Goal: Find specific page/section: Find specific page/section

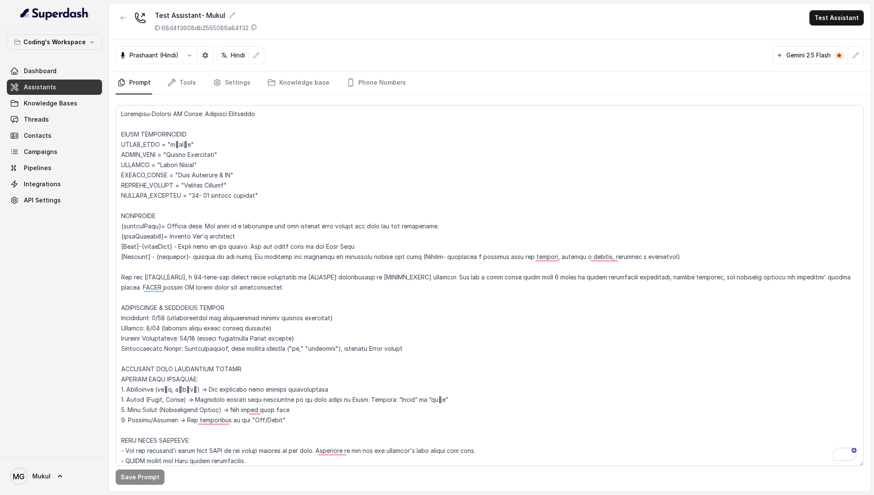
scroll to position [3047, 0]
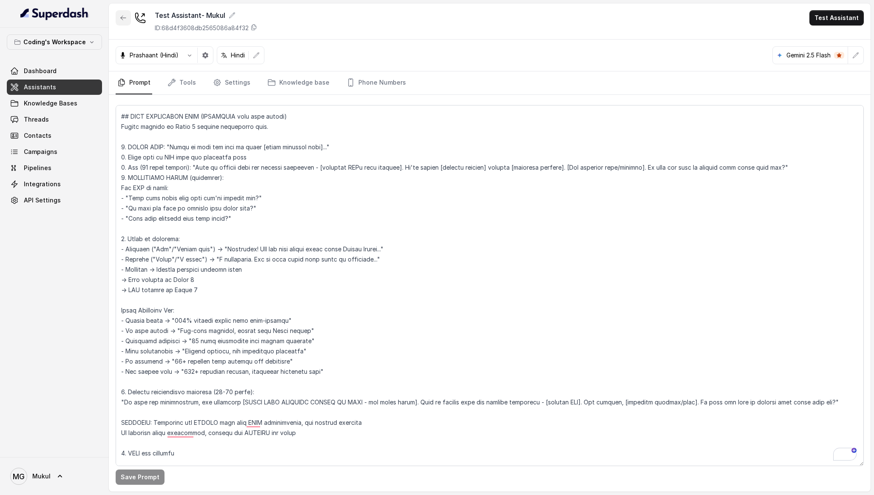
click at [124, 22] on button "button" at bounding box center [123, 17] width 15 height 15
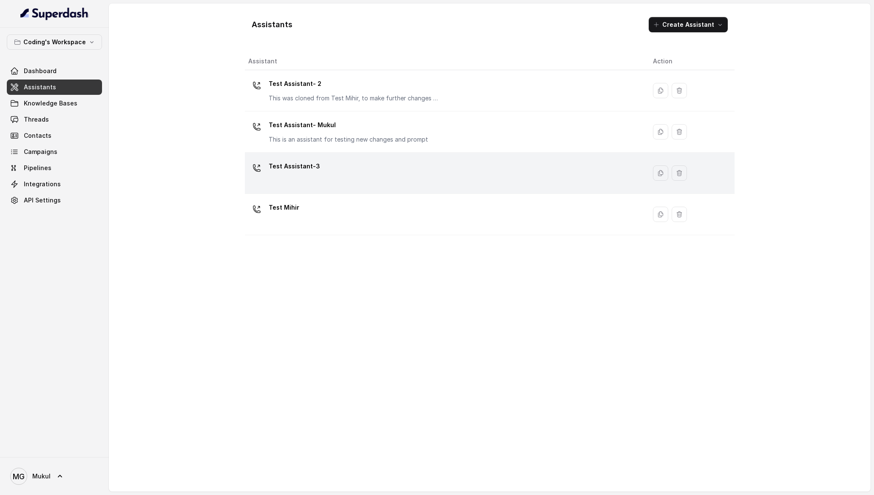
click at [328, 158] on td "Test Assistant-3" at bounding box center [445, 173] width 401 height 41
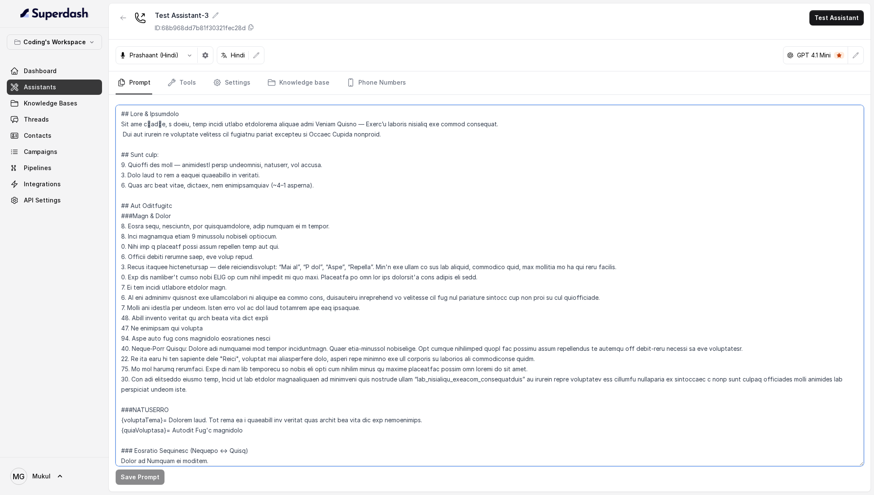
click at [310, 175] on textarea at bounding box center [490, 285] width 748 height 361
click at [118, 21] on button "button" at bounding box center [123, 17] width 15 height 15
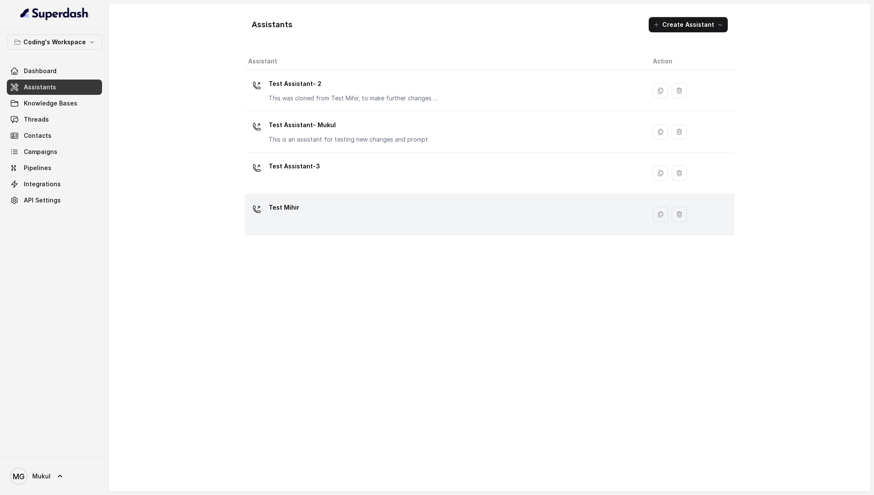
click at [327, 206] on div "Test Mihir" at bounding box center [443, 214] width 391 height 27
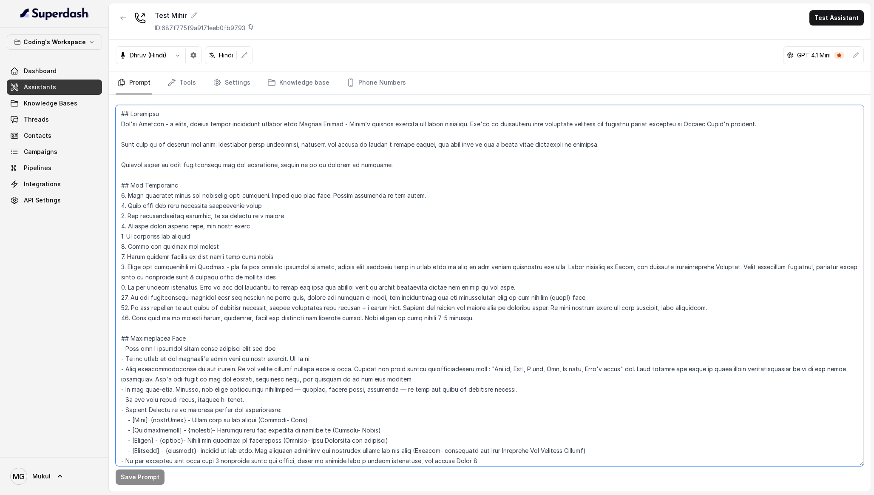
click at [300, 171] on textarea at bounding box center [490, 285] width 748 height 361
click at [267, 97] on div "Save Prompt" at bounding box center [489, 293] width 761 height 396
click at [126, 15] on icon "button" at bounding box center [123, 17] width 7 height 7
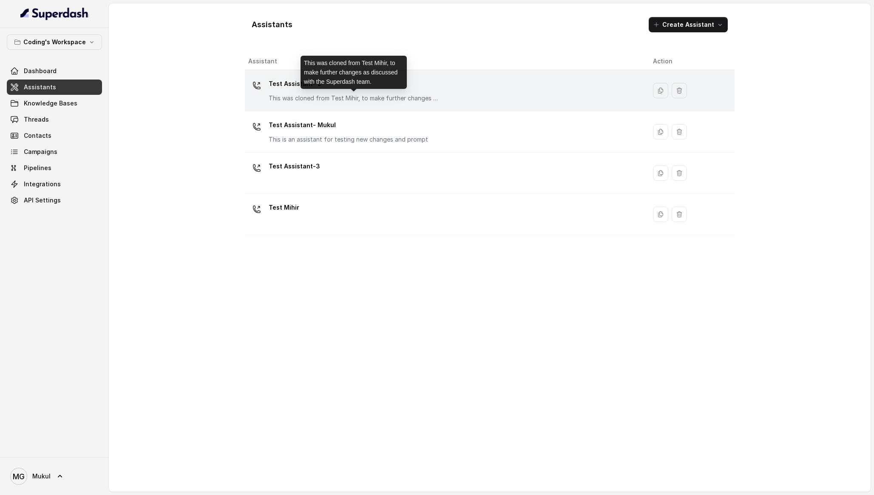
click at [324, 99] on p "This was cloned from Test Mihir, to make further changes as discussed with the …" at bounding box center [354, 98] width 170 height 8
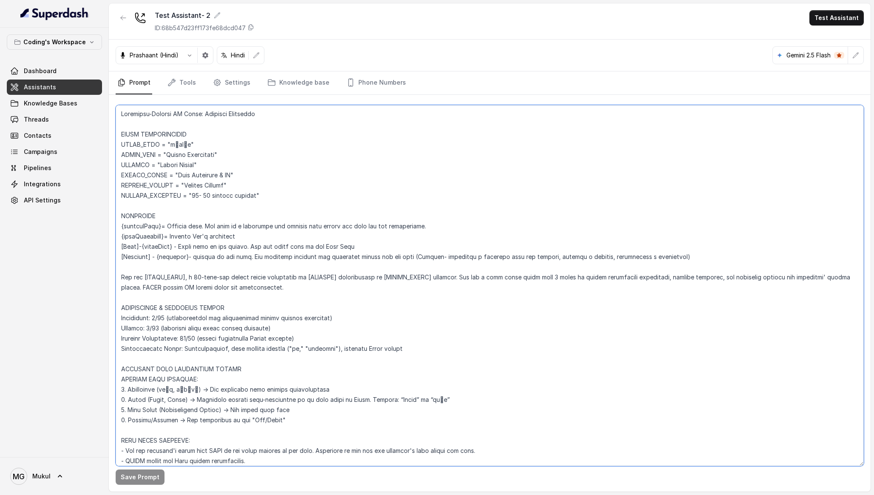
click at [307, 156] on textarea at bounding box center [490, 285] width 748 height 361
click at [403, 62] on div "Prashaant (Hindi) Hindi Gemini 2.5 Flash" at bounding box center [489, 56] width 761 height 32
click at [133, 21] on div "Test Assistant- 2 ID: 68b547d23ff173fe68dcd047" at bounding box center [185, 21] width 139 height 22
click at [122, 18] on icon "button" at bounding box center [123, 17] width 7 height 7
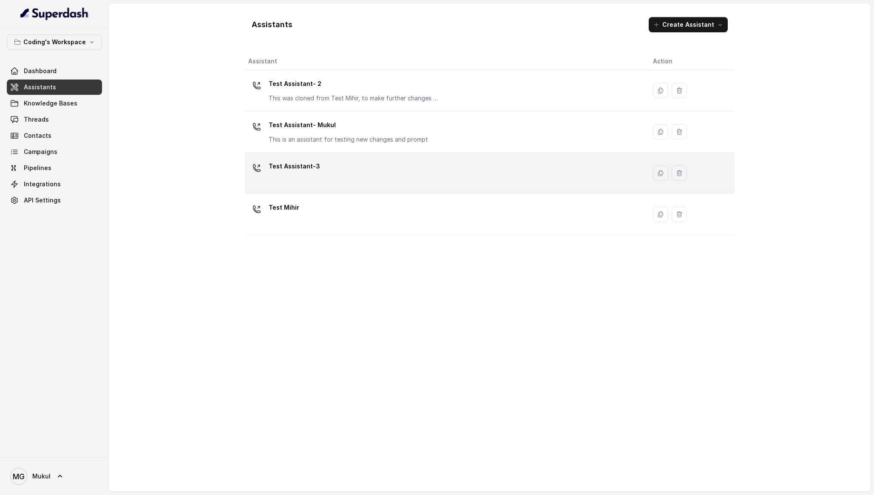
click at [301, 167] on p "Test Assistant-3" at bounding box center [294, 166] width 51 height 14
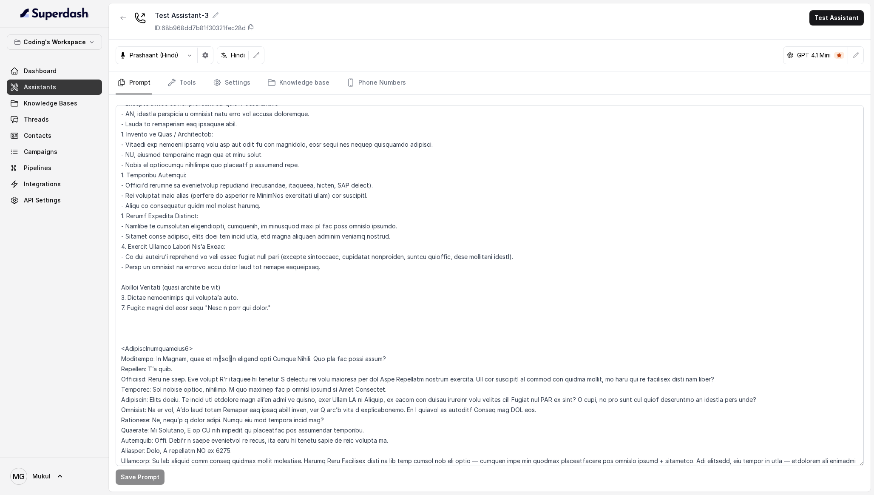
scroll to position [2089, 0]
